Goal: Task Accomplishment & Management: Manage account settings

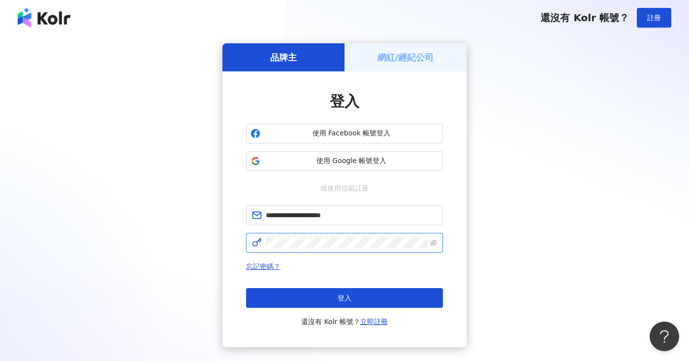
click at [345, 298] on button "登入" at bounding box center [344, 298] width 197 height 20
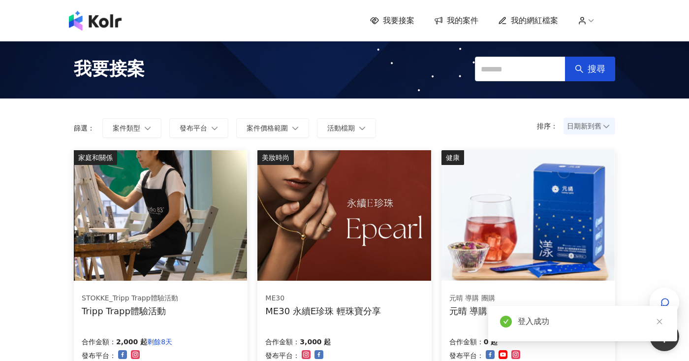
click at [399, 22] on span "我要接案" at bounding box center [399, 20] width 32 height 11
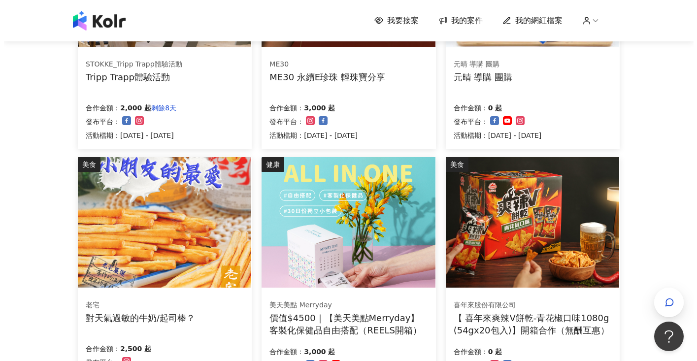
scroll to position [13, 0]
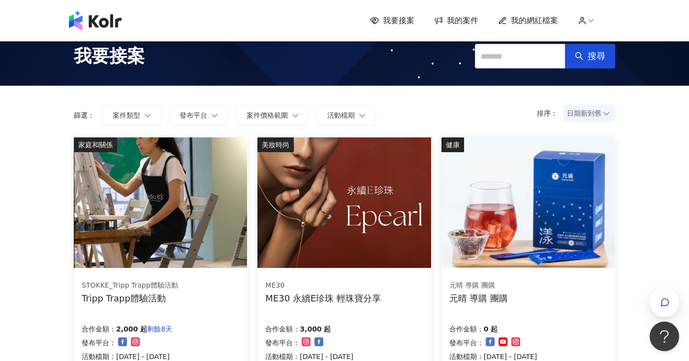
click at [342, 189] on img at bounding box center [343, 202] width 173 height 130
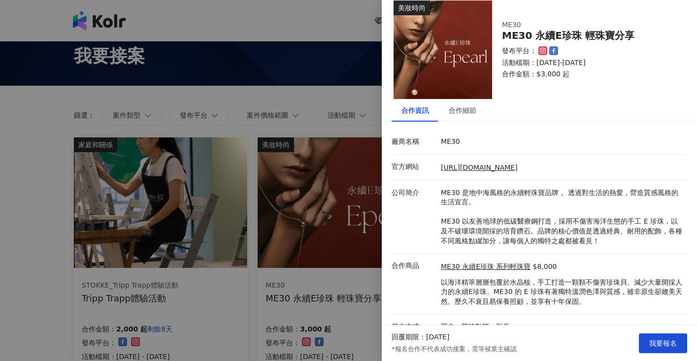
scroll to position [21, 0]
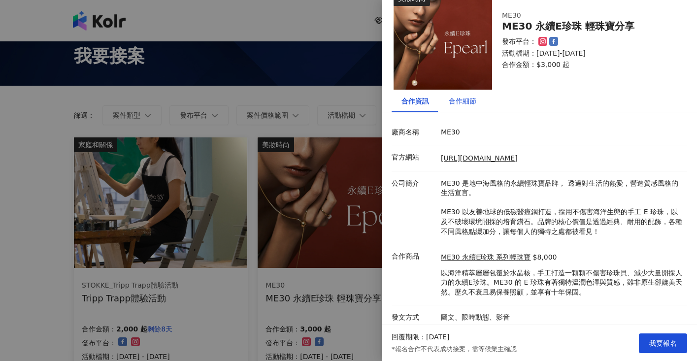
click at [461, 104] on div "合作細節" at bounding box center [462, 101] width 28 height 11
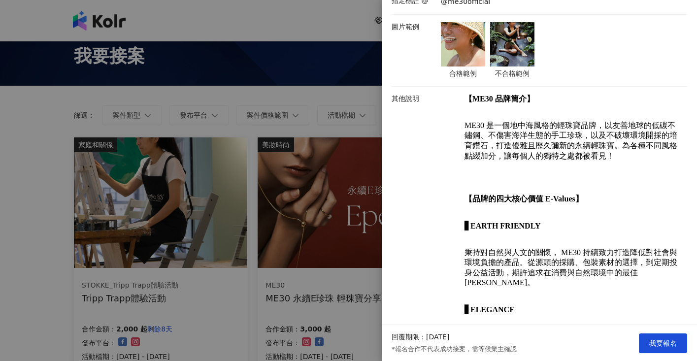
scroll to position [0, 0]
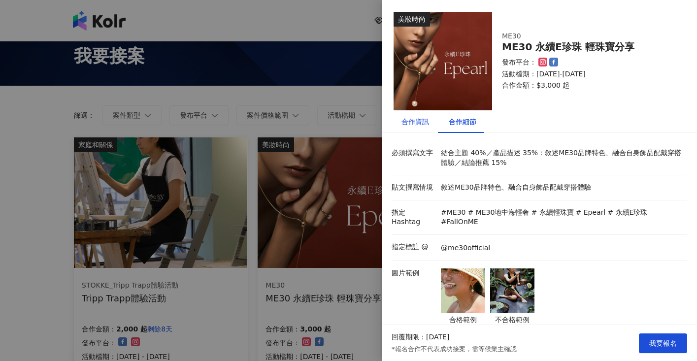
click at [415, 119] on div "合作資訊" at bounding box center [415, 121] width 28 height 11
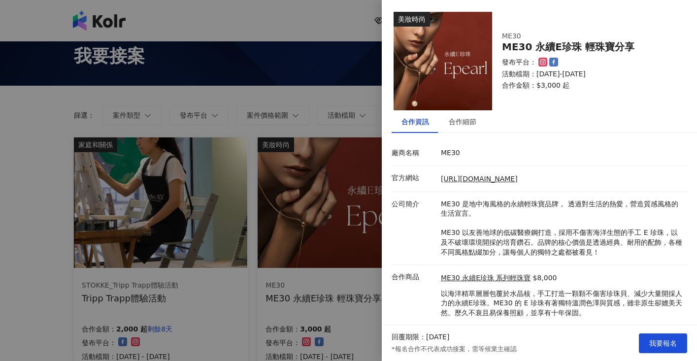
scroll to position [21, 0]
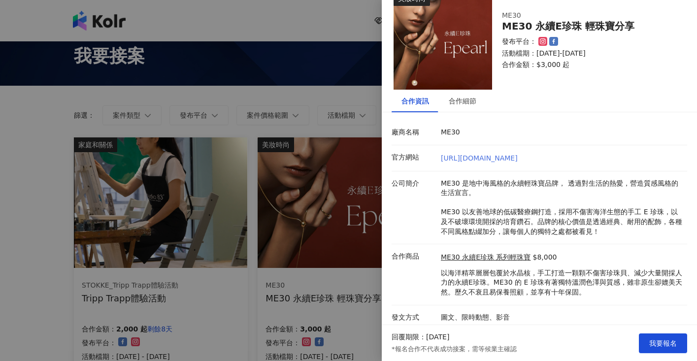
click at [488, 157] on link "[URL][DOMAIN_NAME]" at bounding box center [479, 158] width 77 height 8
click at [665, 342] on span "我要報名" at bounding box center [663, 343] width 28 height 8
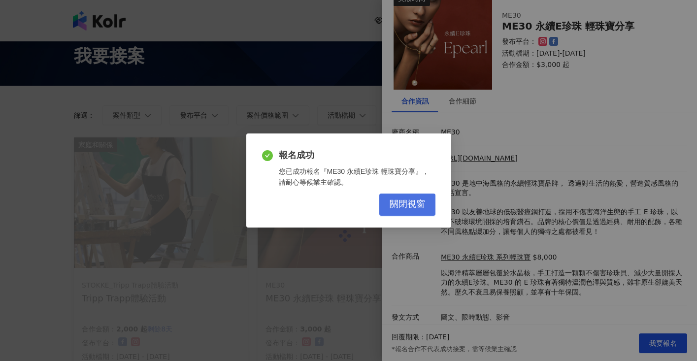
click at [412, 200] on span "關閉視窗" at bounding box center [406, 204] width 35 height 11
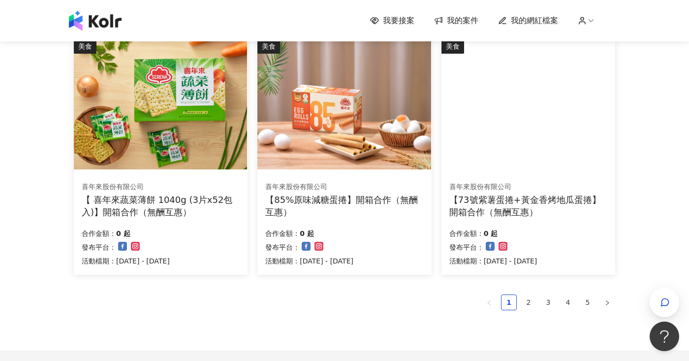
scroll to position [645, 0]
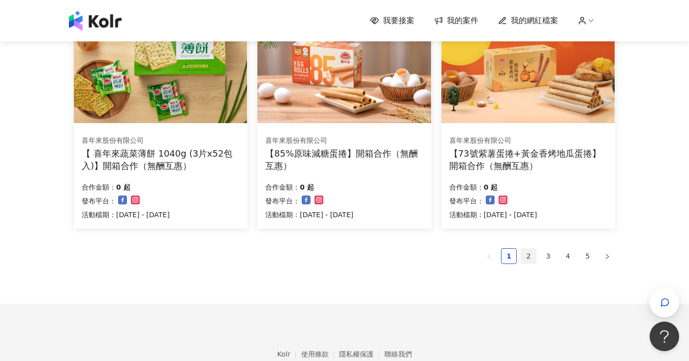
click at [527, 254] on link "2" at bounding box center [528, 256] width 15 height 15
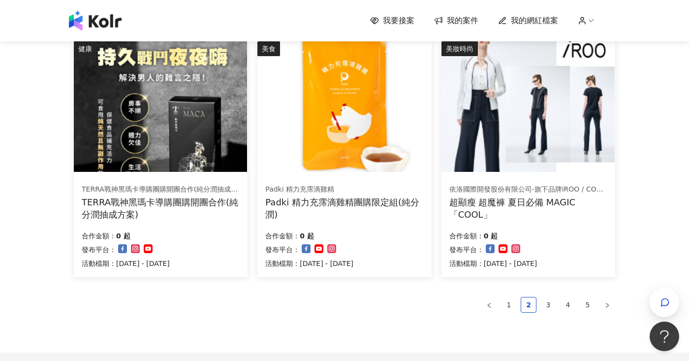
scroll to position [692, 0]
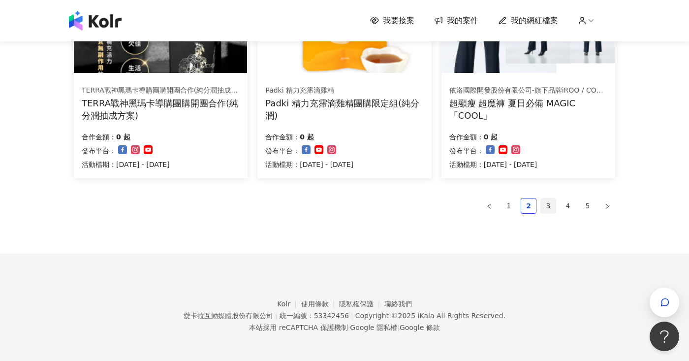
click at [549, 204] on link "3" at bounding box center [548, 205] width 15 height 15
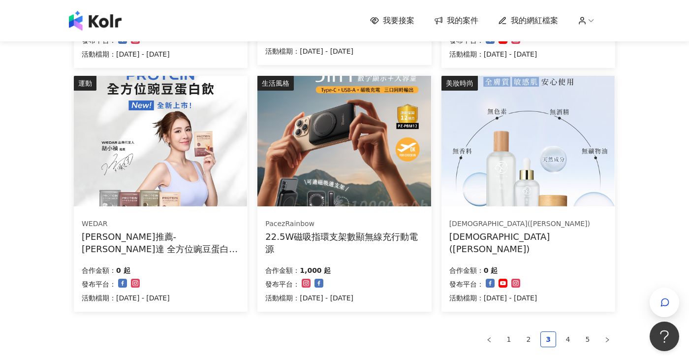
scroll to position [694, 0]
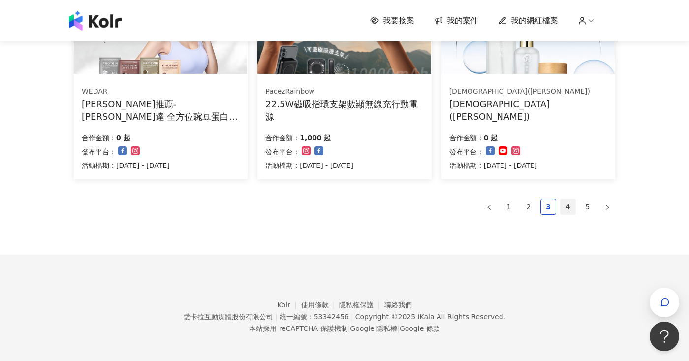
click at [566, 202] on link "4" at bounding box center [568, 206] width 15 height 15
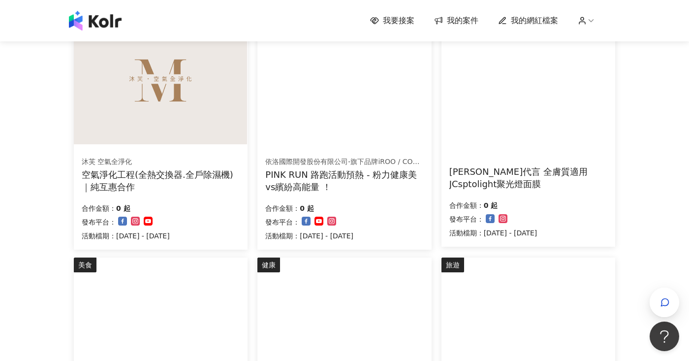
scroll to position [218, 0]
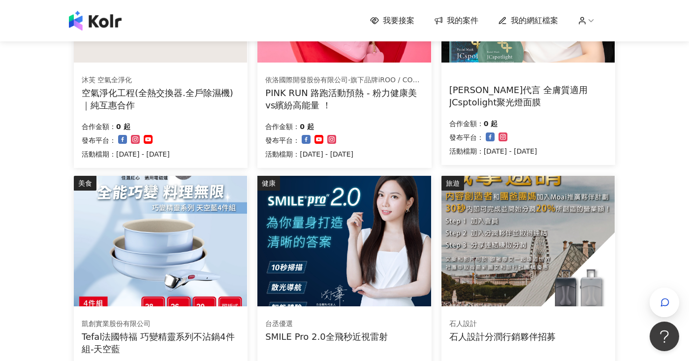
click at [113, 230] on img at bounding box center [160, 241] width 173 height 130
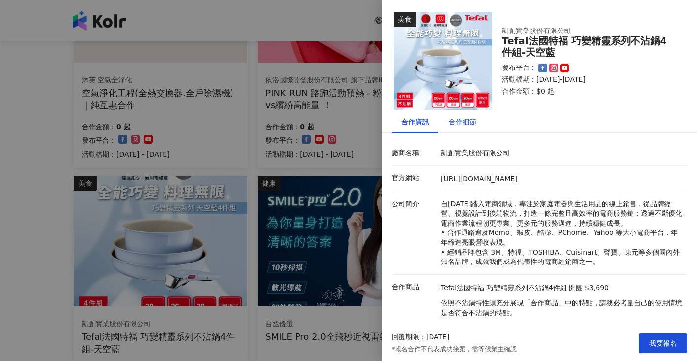
click at [458, 126] on div "合作細節" at bounding box center [462, 121] width 28 height 11
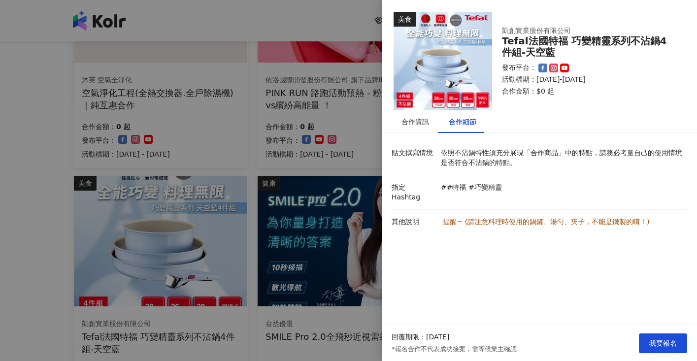
click at [338, 20] on div at bounding box center [348, 180] width 697 height 361
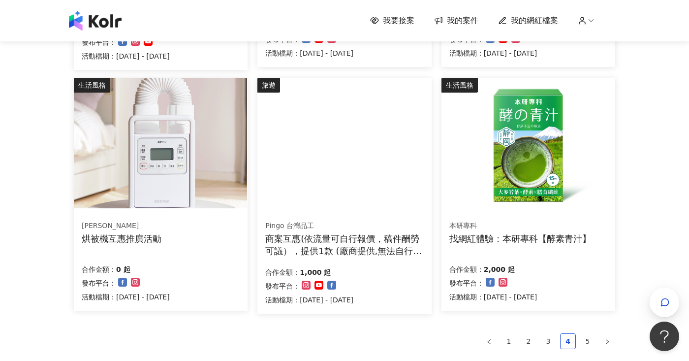
scroll to position [694, 0]
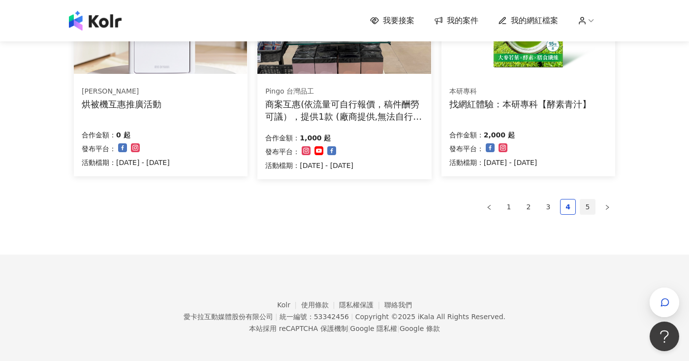
click at [589, 203] on link "5" at bounding box center [587, 206] width 15 height 15
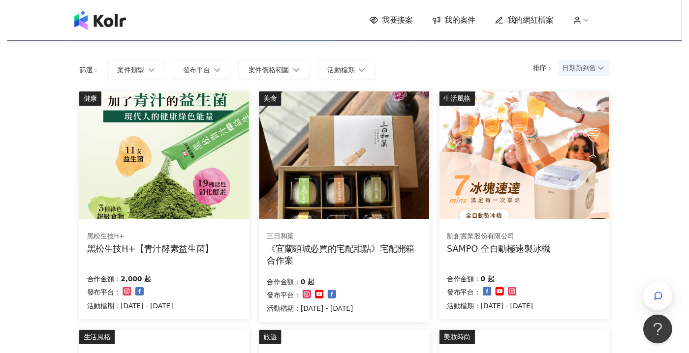
scroll to position [0, 0]
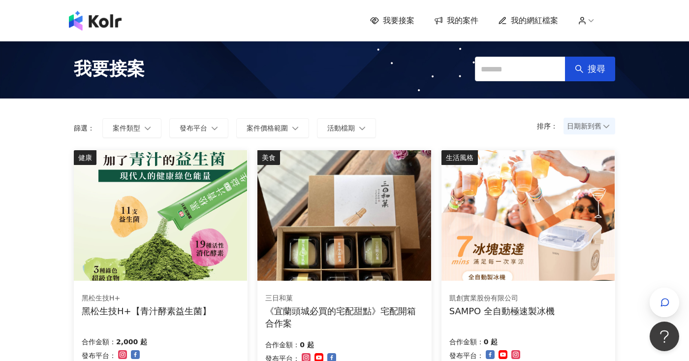
click at [531, 21] on span "我的網紅檔案" at bounding box center [534, 20] width 47 height 11
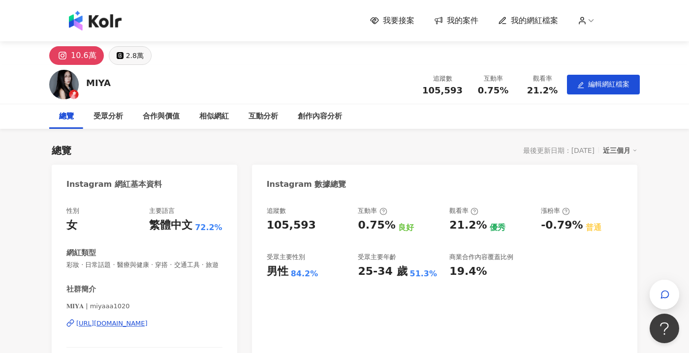
click at [135, 57] on div "2.8萬" at bounding box center [135, 56] width 18 height 14
